Goal: Information Seeking & Learning: Check status

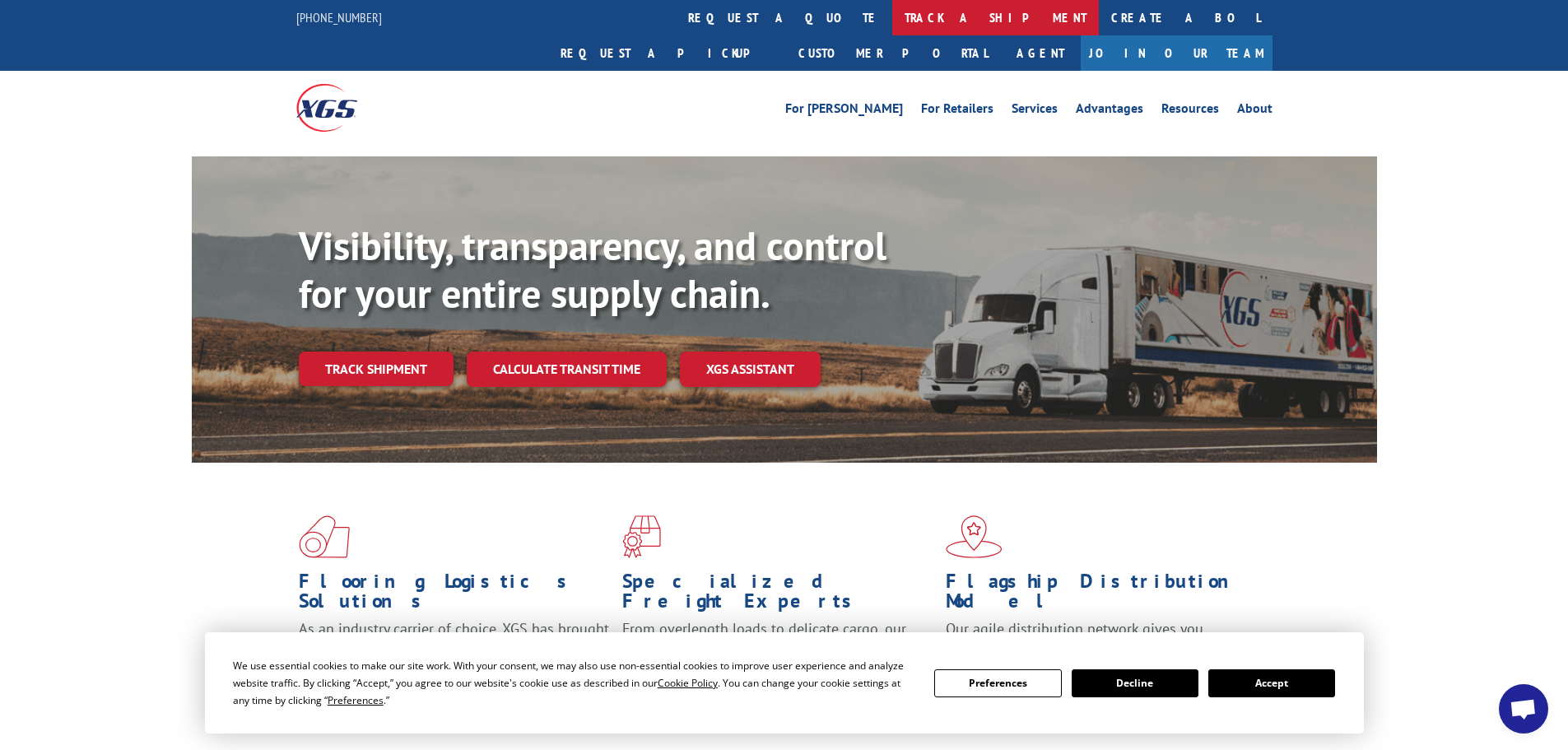
click at [892, 23] on link "track a shipment" at bounding box center [995, 18] width 207 height 36
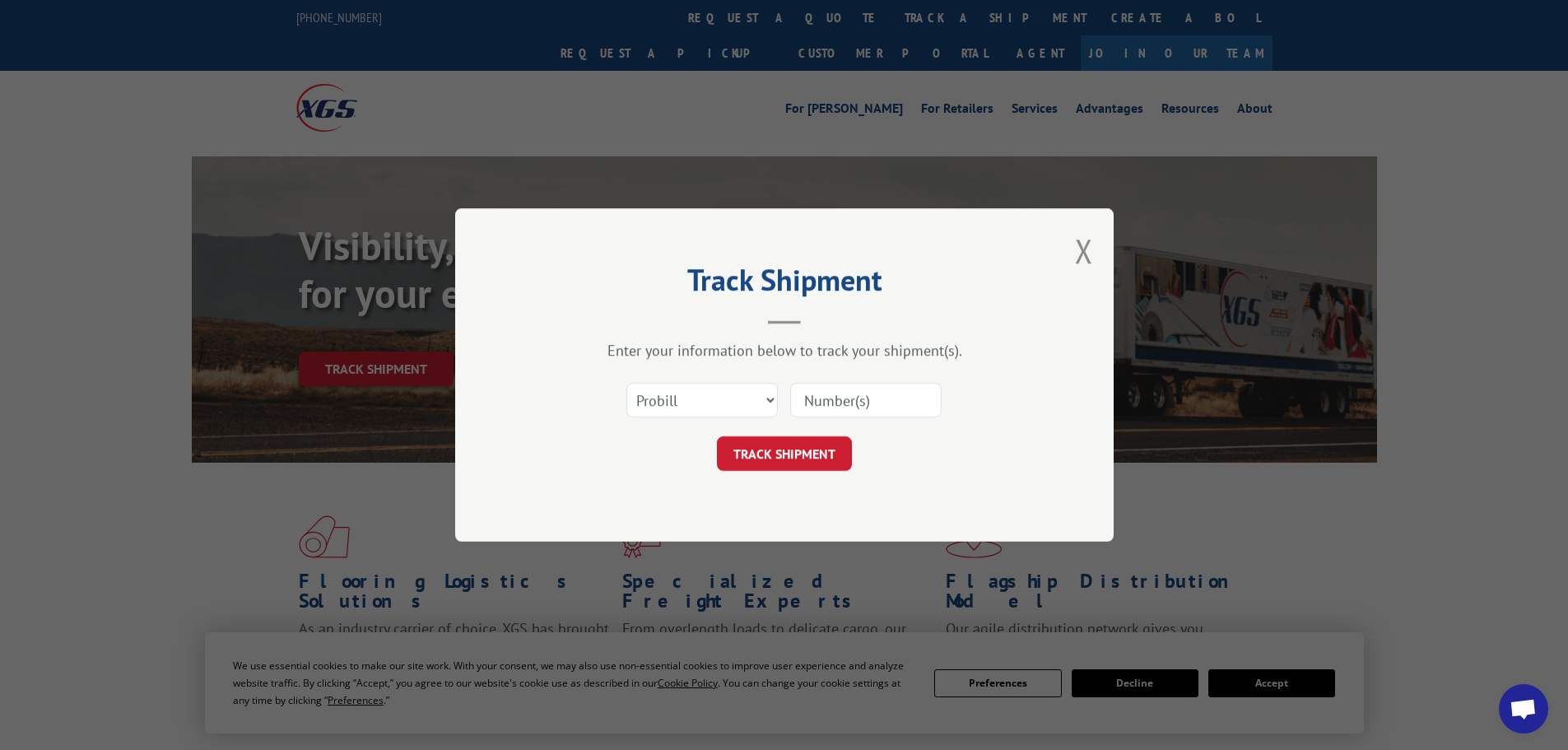
click at [826, 402] on input at bounding box center [866, 400] width 152 height 35
click at [711, 397] on select "Select category... Probill BOL PO" at bounding box center [702, 400] width 152 height 35
select select "bol"
click at [626, 383] on select "Select category... Probill BOL PO" at bounding box center [702, 400] width 152 height 35
click at [873, 394] on input at bounding box center [866, 400] width 152 height 35
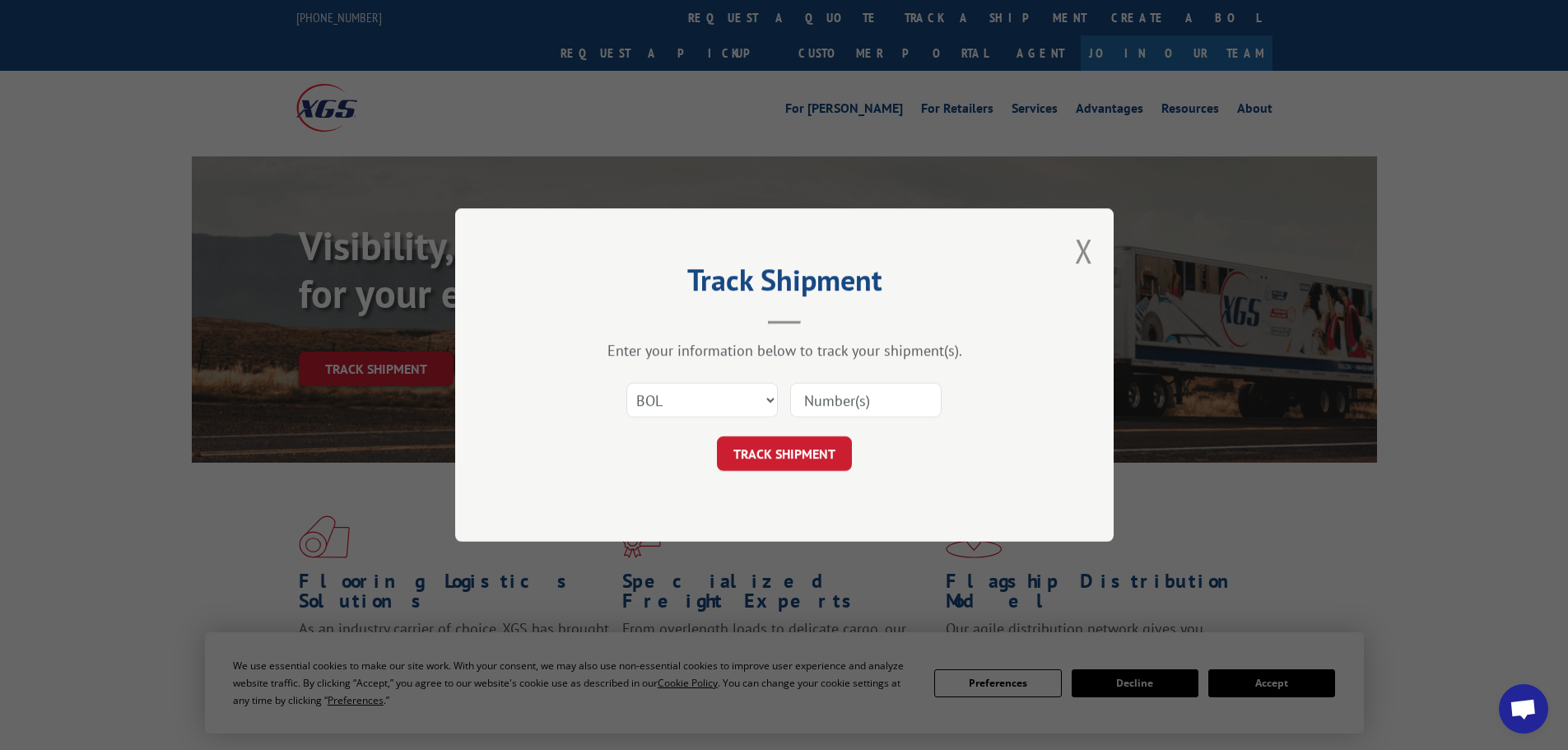
paste input "5479120"
type input "5479120"
click at [786, 464] on button "TRACK SHIPMENT" at bounding box center [784, 453] width 135 height 35
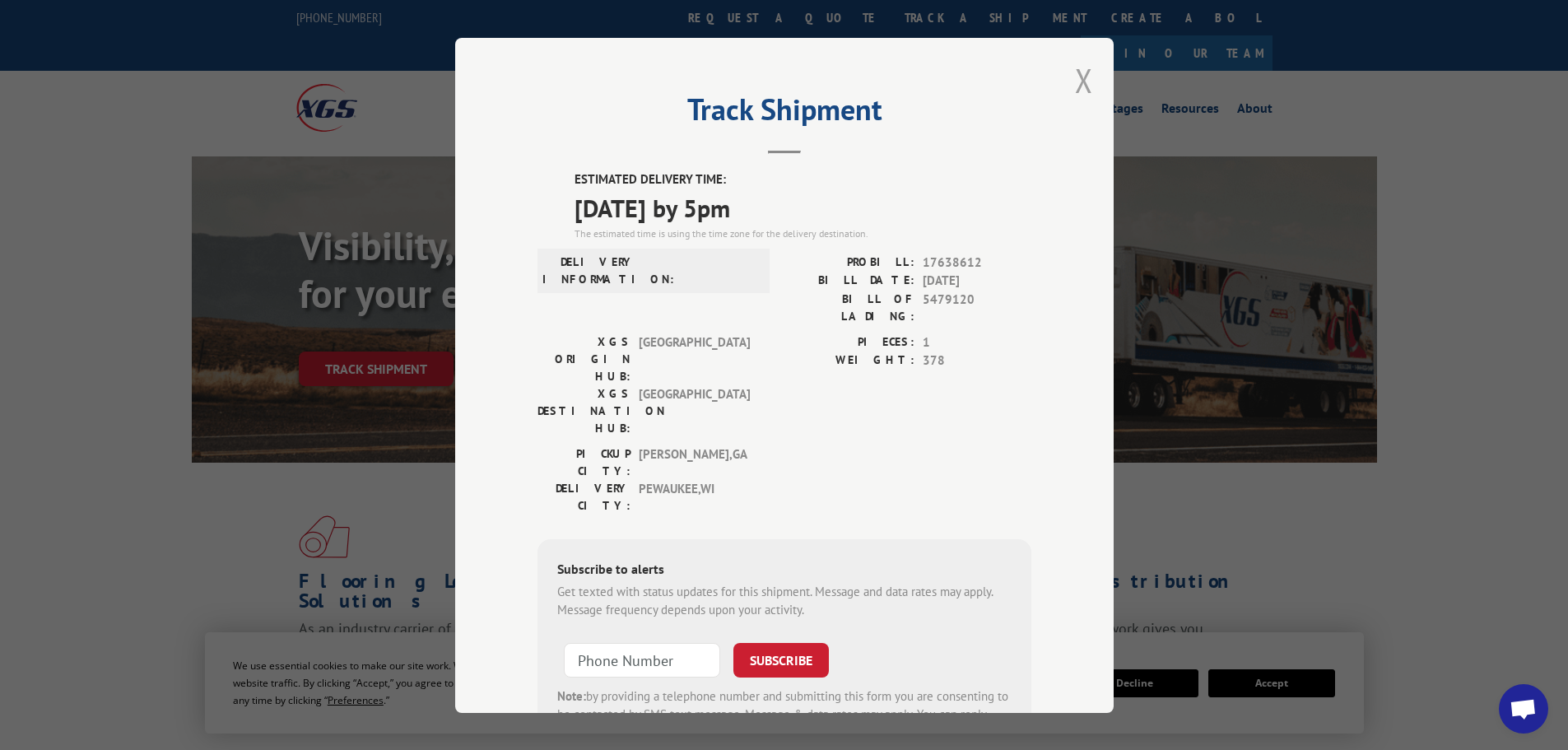
click at [1076, 83] on button "Close modal" at bounding box center [1084, 80] width 18 height 43
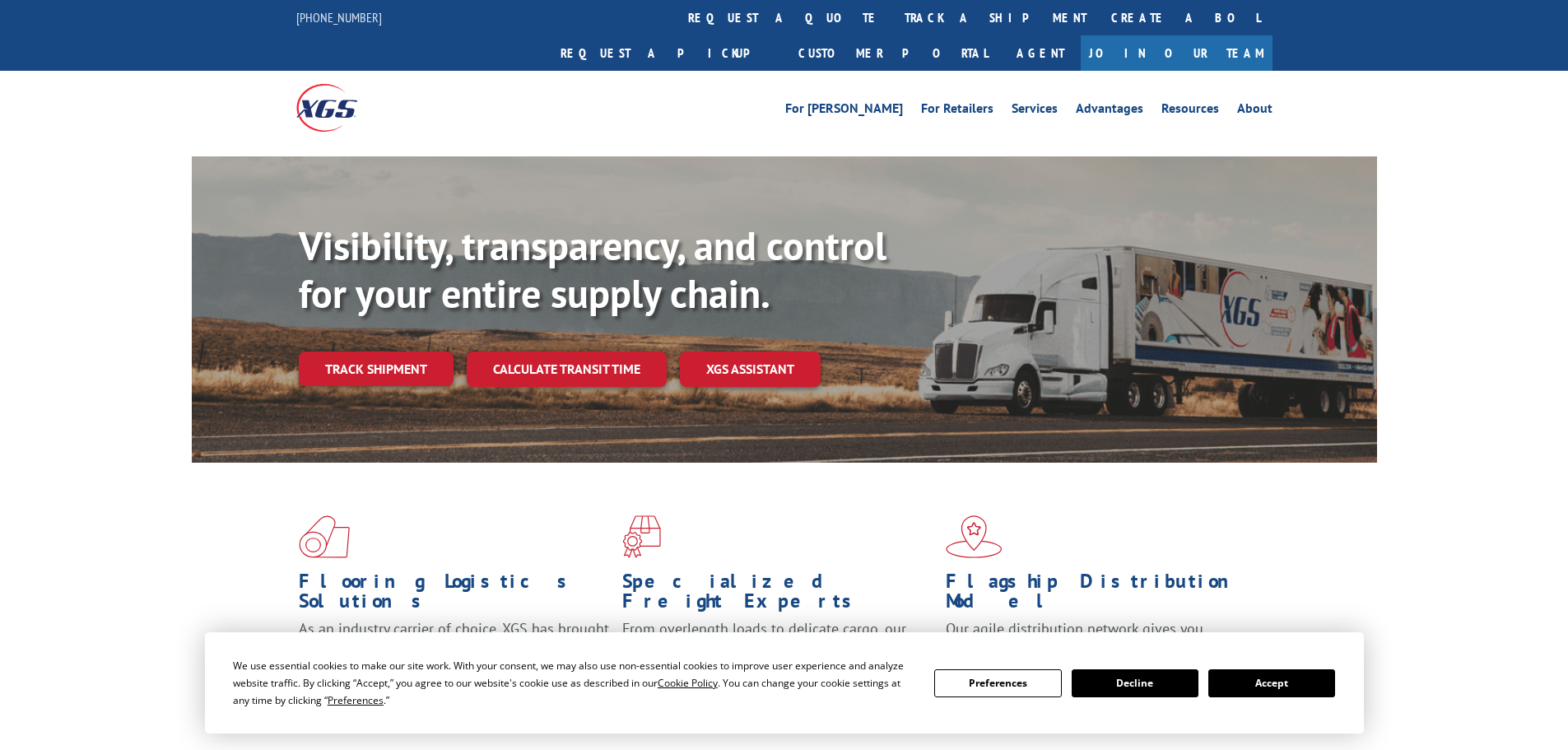
click at [892, 24] on link "track a shipment" at bounding box center [995, 18] width 207 height 36
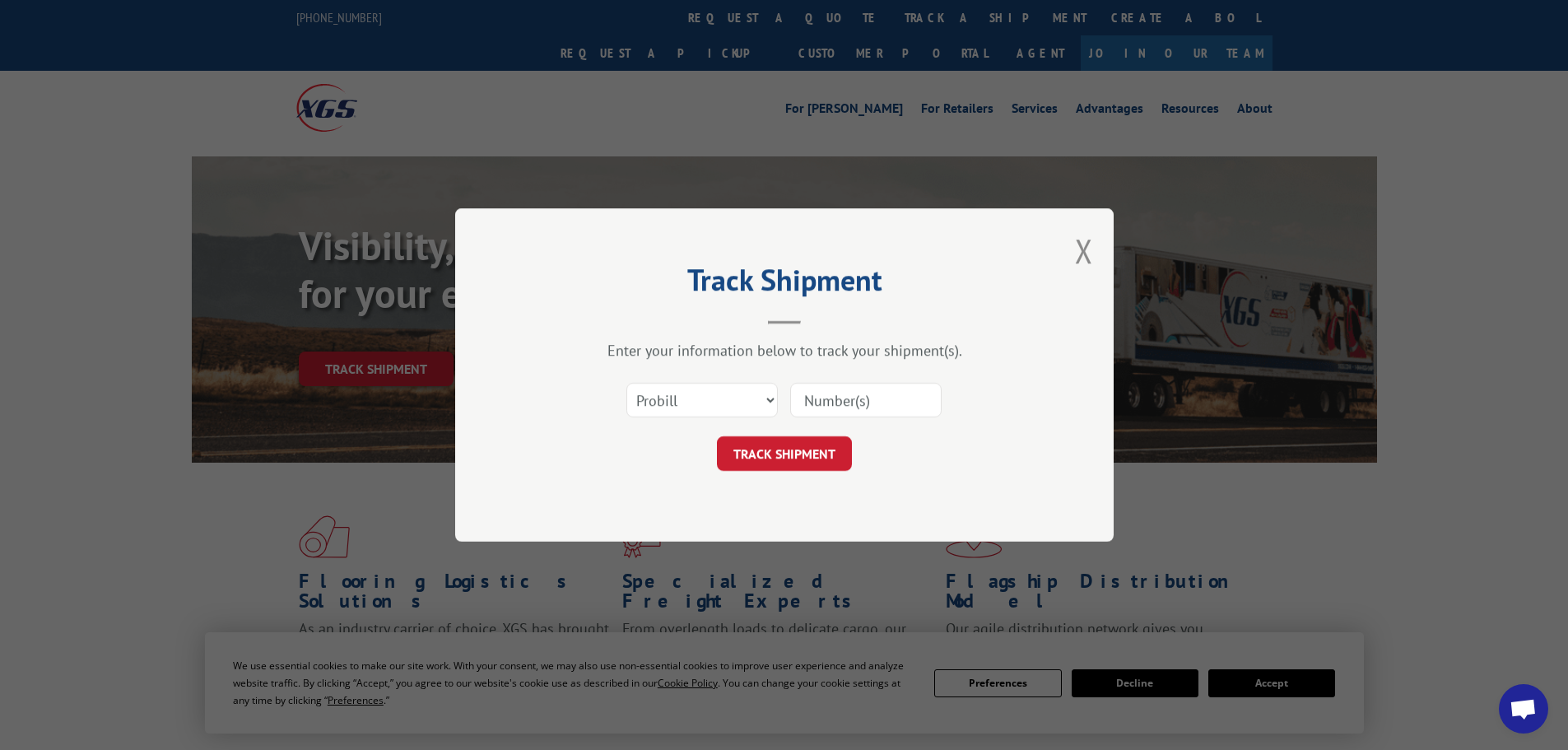
click at [861, 395] on input at bounding box center [866, 400] width 152 height 35
paste input "17232723"
type input "17232723"
click button "TRACK SHIPMENT" at bounding box center [784, 453] width 135 height 35
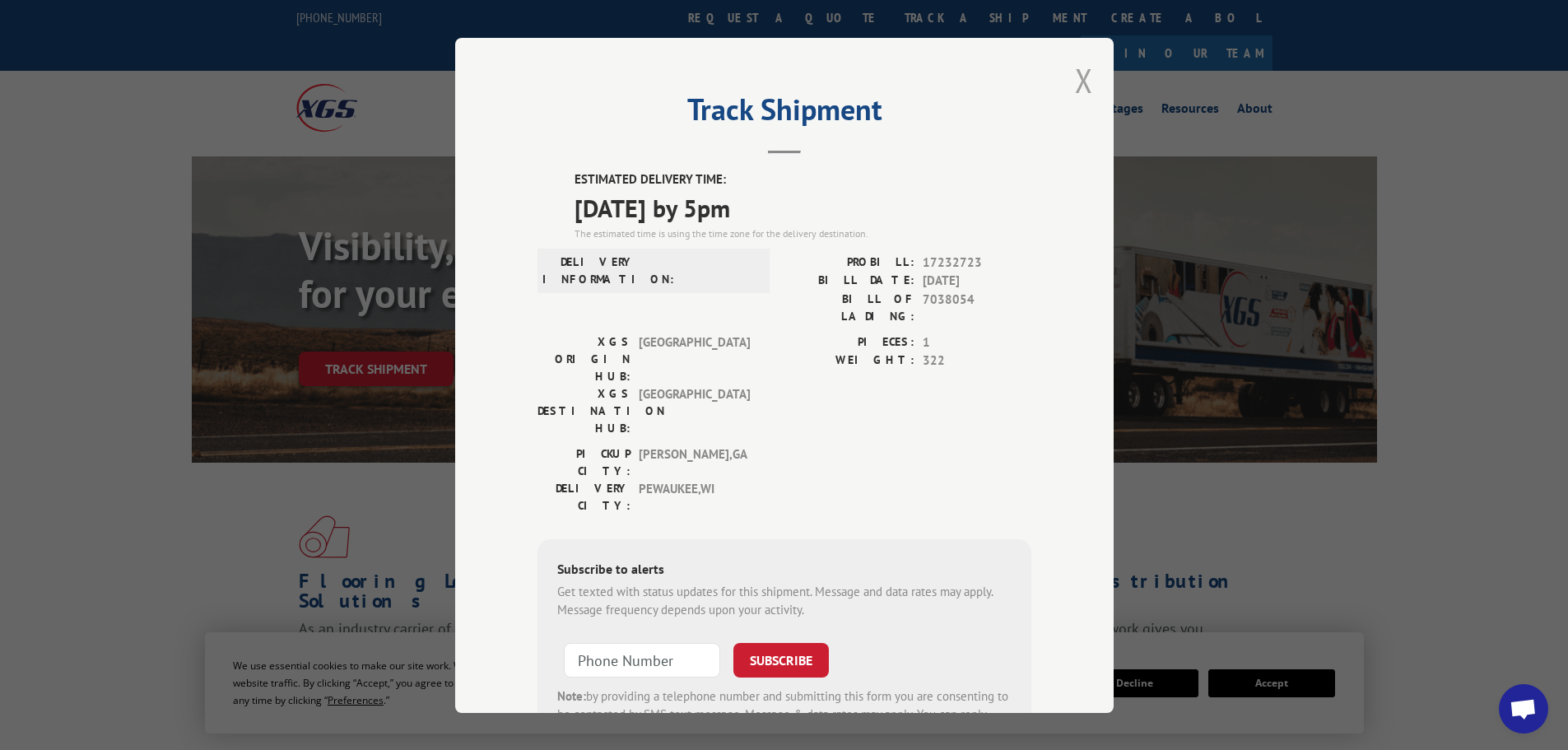
click at [1083, 74] on button "Close modal" at bounding box center [1084, 80] width 18 height 43
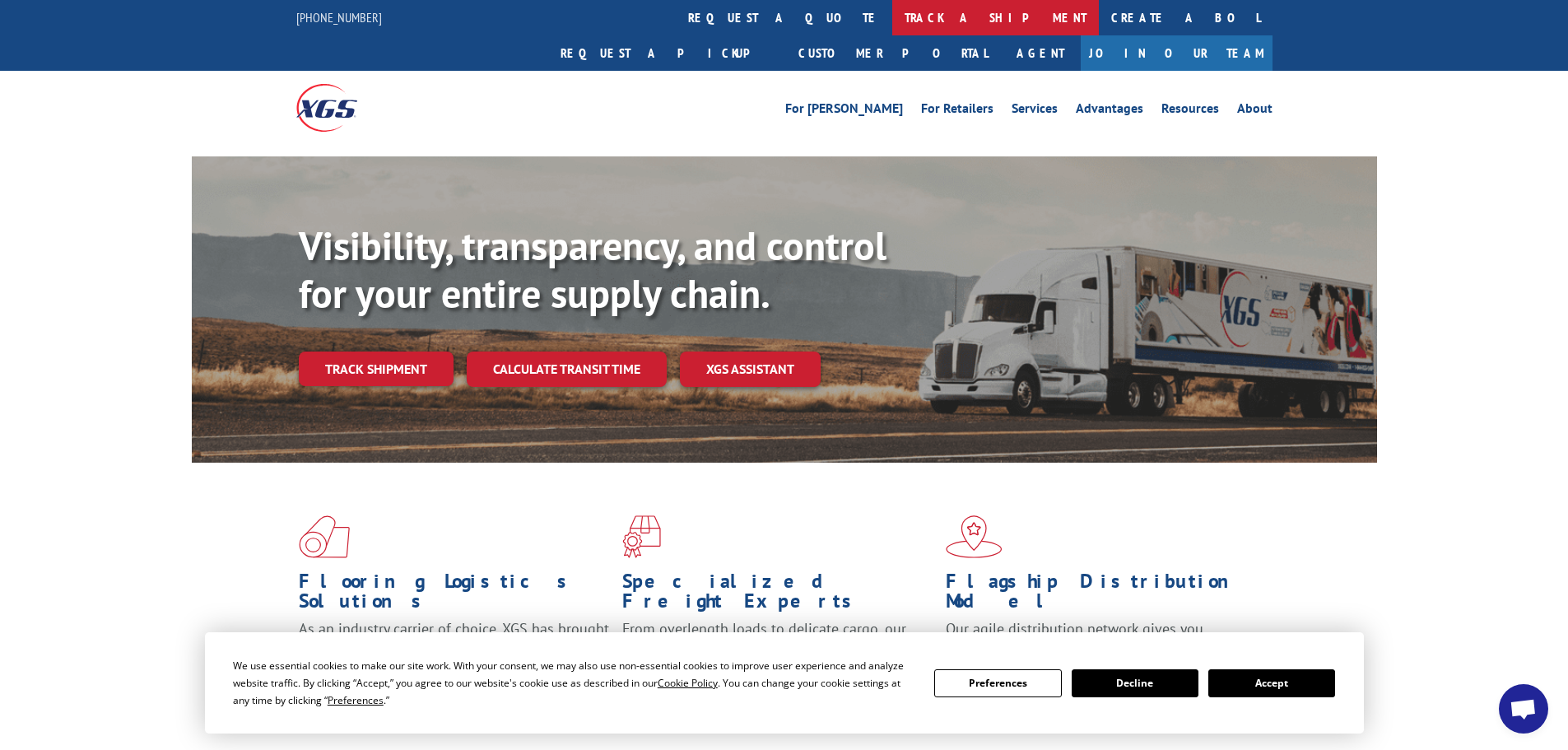
click at [892, 17] on link "track a shipment" at bounding box center [995, 18] width 207 height 36
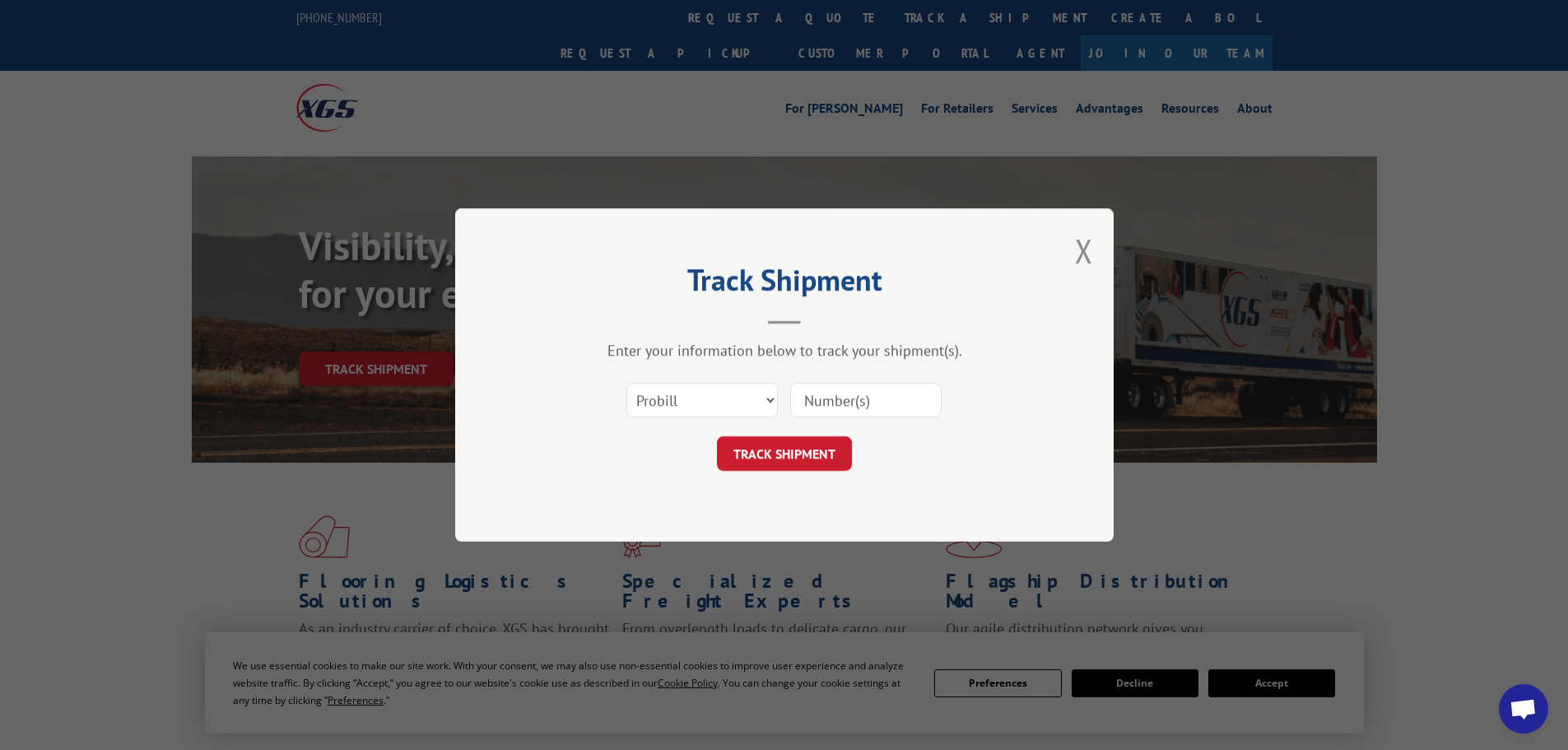
click at [834, 397] on input at bounding box center [866, 400] width 152 height 35
paste input "17477901"
type input "17477901"
click at [717, 436] on button "TRACK SHIPMENT" at bounding box center [784, 453] width 135 height 35
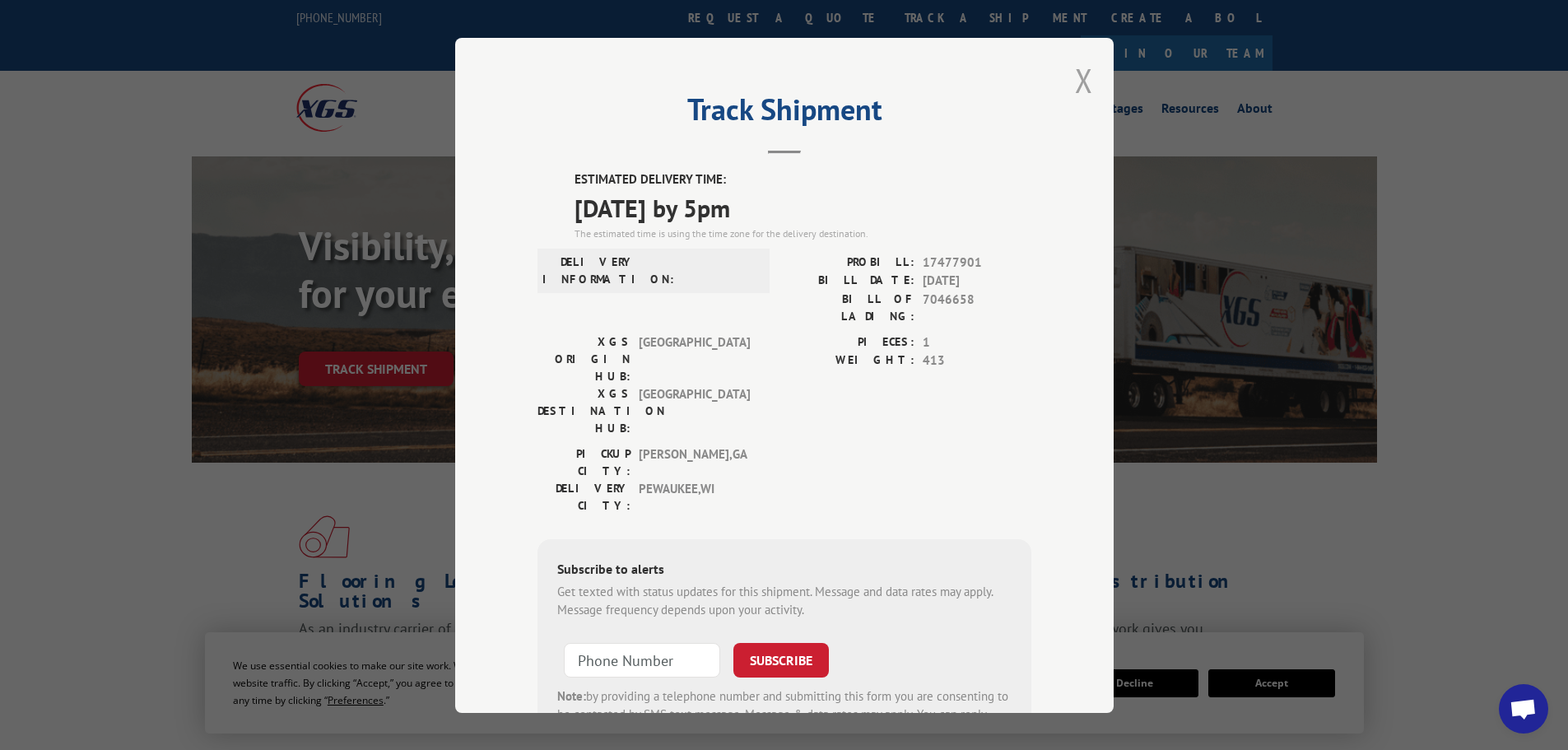
click at [1084, 87] on button "Close modal" at bounding box center [1084, 80] width 18 height 43
